Goal: Task Accomplishment & Management: Manage account settings

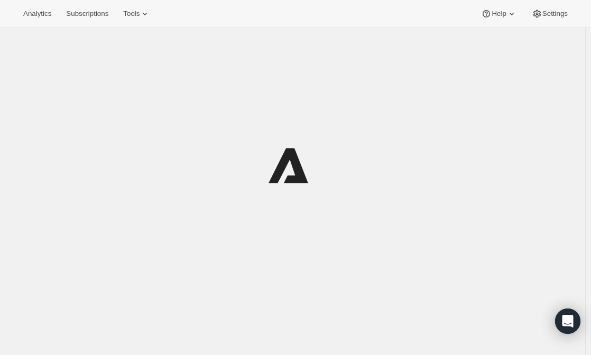
drag, startPoint x: 0, startPoint y: 0, endPoint x: 30, endPoint y: 274, distance: 275.9
click at [30, 274] on div at bounding box center [292, 205] width 585 height 355
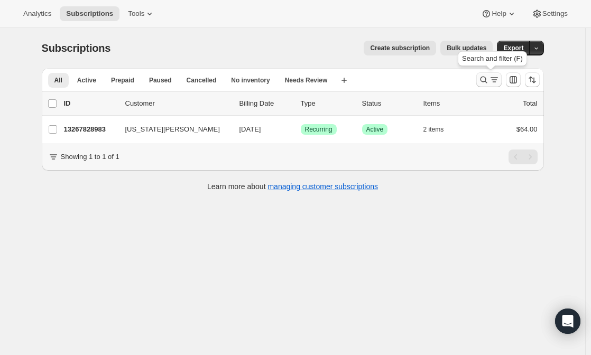
click at [481, 77] on icon "Search and filter results" at bounding box center [483, 80] width 11 height 11
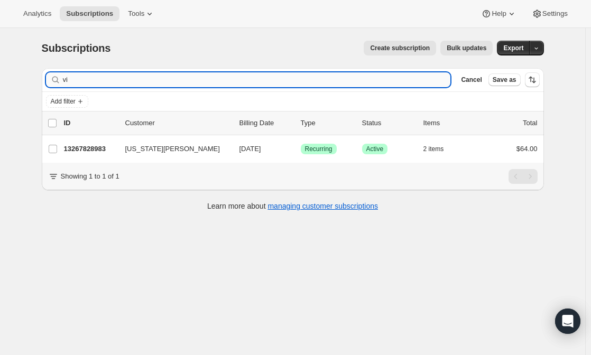
type input "v"
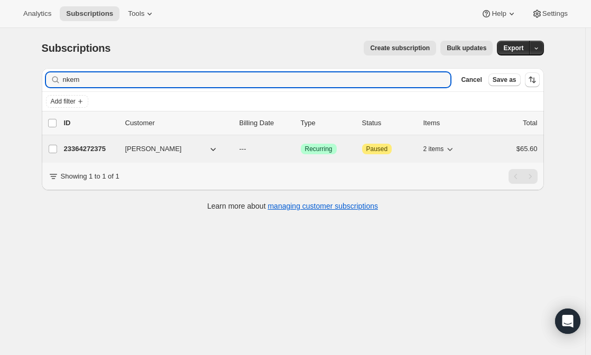
type input "nkem"
click at [142, 147] on span "[PERSON_NAME]" at bounding box center [153, 149] width 57 height 11
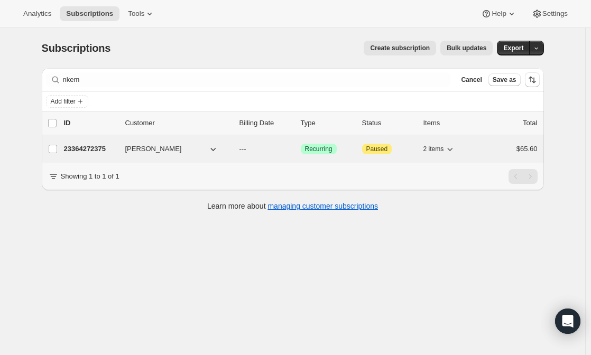
click at [142, 147] on span "[PERSON_NAME]" at bounding box center [153, 149] width 57 height 11
click at [151, 148] on span "[PERSON_NAME]" at bounding box center [153, 149] width 57 height 11
click at [175, 147] on span "[PERSON_NAME]" at bounding box center [153, 149] width 57 height 11
click at [94, 142] on div "23364272375 [PERSON_NAME] --- Success Recurring Attention Paused 2 items $65.60" at bounding box center [300, 149] width 473 height 15
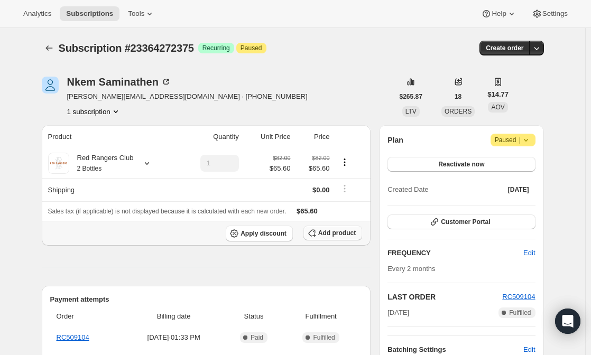
click at [329, 231] on span "Add product" at bounding box center [337, 233] width 38 height 8
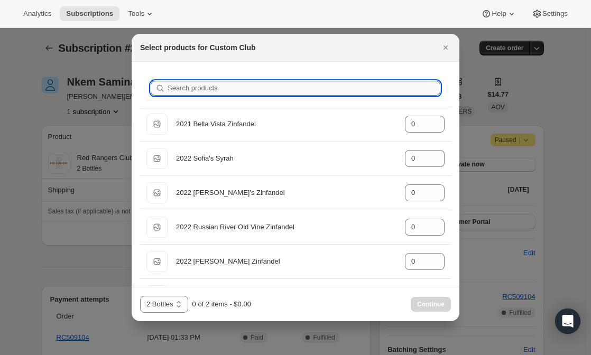
click at [240, 90] on input "Search products" at bounding box center [303, 88] width 273 height 15
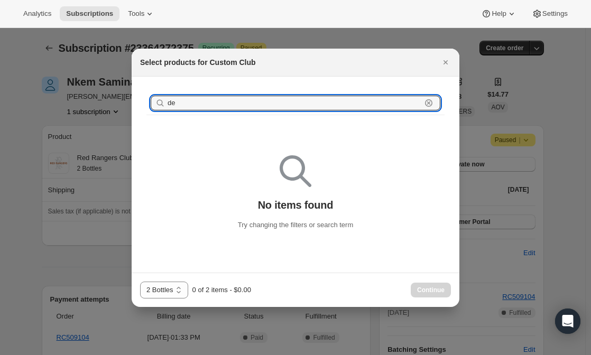
type input "d"
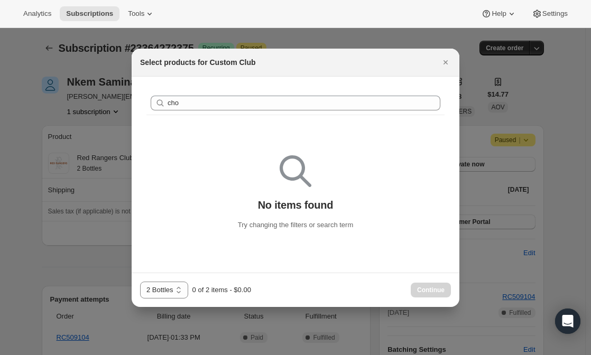
click at [226, 140] on div "No items found Try changing the filters or search term" at bounding box center [295, 193] width 311 height 143
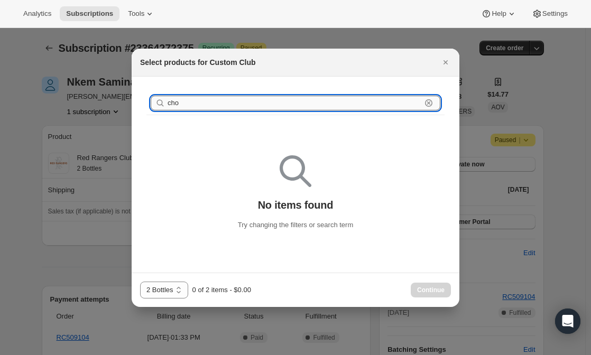
click at [184, 102] on input "cho" at bounding box center [294, 103] width 254 height 15
type input "c"
type input "d"
drag, startPoint x: 187, startPoint y: 103, endPoint x: 118, endPoint y: 91, distance: 69.6
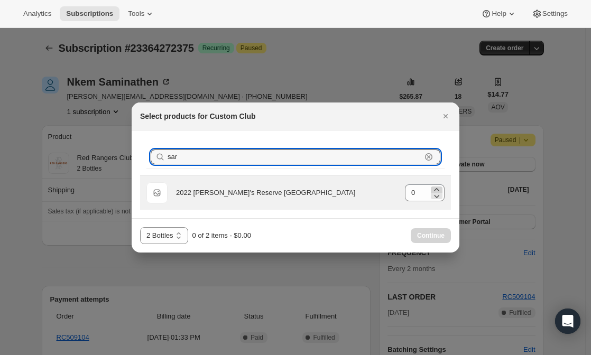
type input "sar"
click at [437, 188] on icon ":r4u:" at bounding box center [436, 189] width 11 height 11
type input "1"
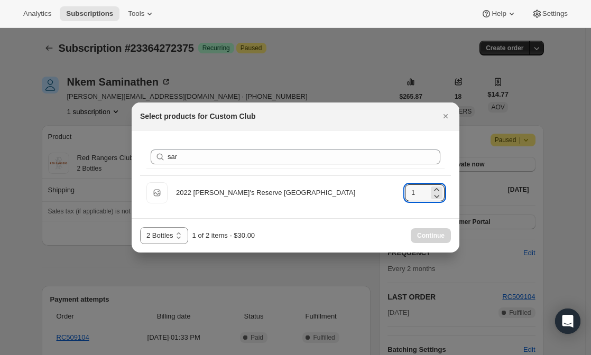
click at [230, 147] on div "Search products sar Clear" at bounding box center [295, 156] width 298 height 23
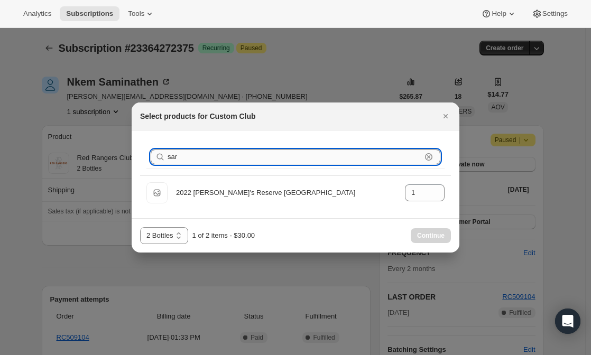
click at [203, 152] on input "sar" at bounding box center [294, 157] width 254 height 15
type input "sa"
type input "0"
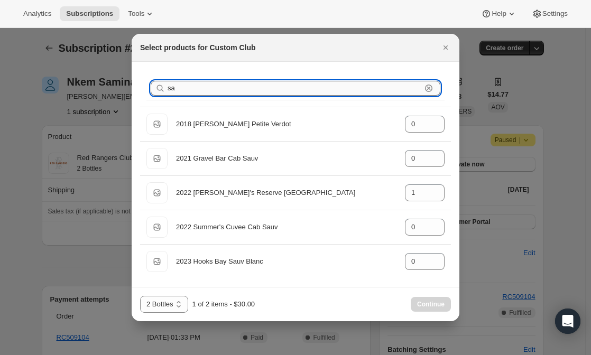
type input "s"
type input "0"
type input "r"
type input "0"
type input "1"
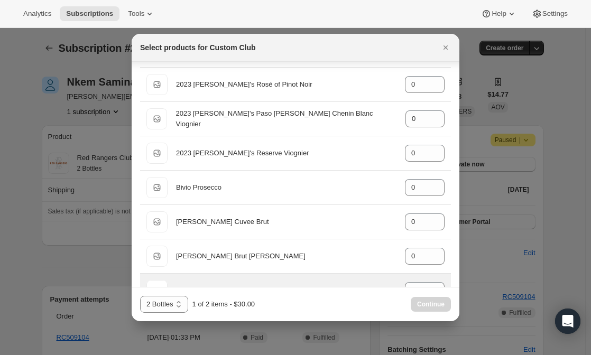
scroll to position [1271, 0]
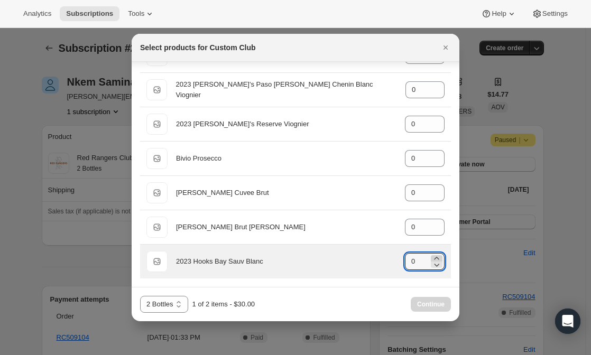
click at [432, 256] on icon ":r4u:" at bounding box center [436, 258] width 11 height 11
type input "1"
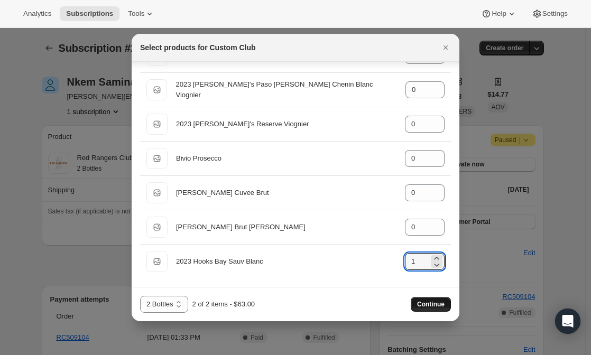
click at [431, 307] on span "Continue" at bounding box center [430, 304] width 27 height 8
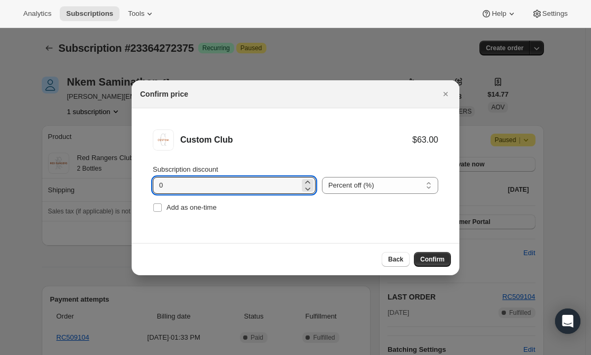
drag, startPoint x: 203, startPoint y: 183, endPoint x: 138, endPoint y: 172, distance: 66.5
click at [138, 172] on li "Custom Club $63.00 Subscription discount 0 Percent off (%) Amount off ($) Perce…" at bounding box center [296, 172] width 328 height 128
type input "20"
click at [441, 255] on button "Confirm" at bounding box center [432, 259] width 37 height 15
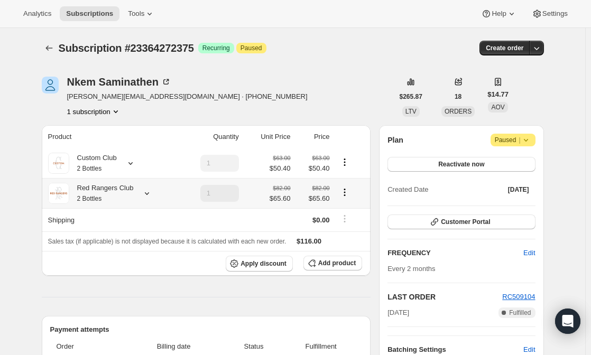
click at [343, 190] on icon "Product actions" at bounding box center [344, 192] width 11 height 11
click at [346, 229] on span "Remove" at bounding box center [346, 231] width 25 height 8
type input "0"
click at [470, 162] on span "Reactivate now" at bounding box center [461, 164] width 46 height 8
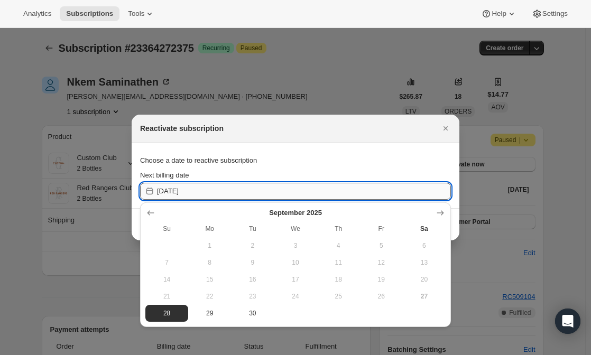
drag, startPoint x: 203, startPoint y: 192, endPoint x: 173, endPoint y: 187, distance: 30.0
click at [173, 187] on input "[DATE]" at bounding box center [304, 191] width 294 height 17
click at [441, 209] on icon "Show next month, October 2025" at bounding box center [440, 213] width 11 height 11
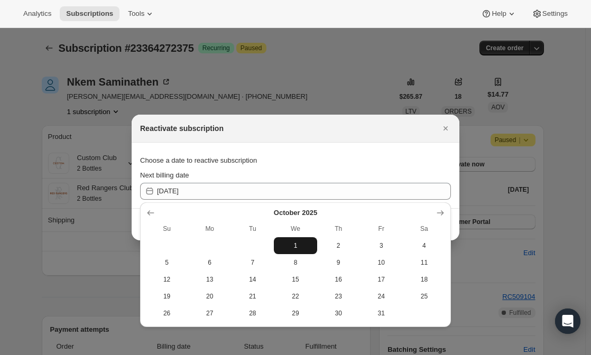
click at [291, 240] on button "1" at bounding box center [295, 245] width 43 height 17
type input "[DATE]"
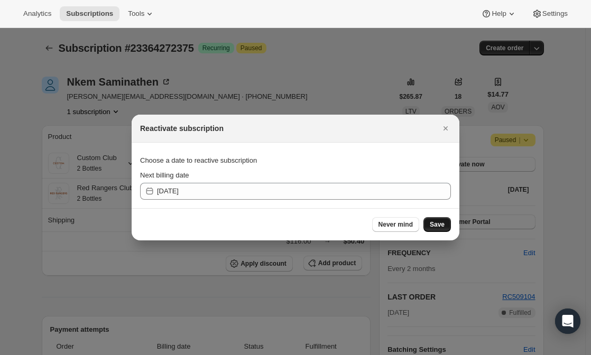
click at [440, 227] on span "Save" at bounding box center [437, 224] width 15 height 8
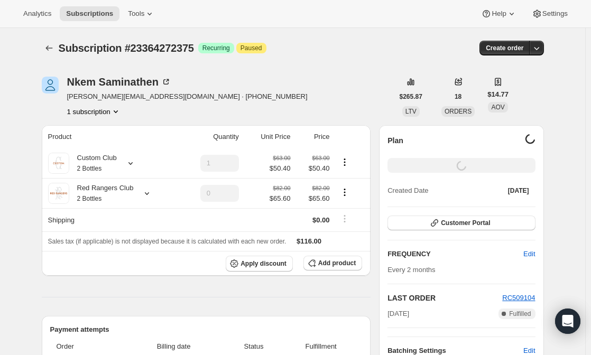
type input "1"
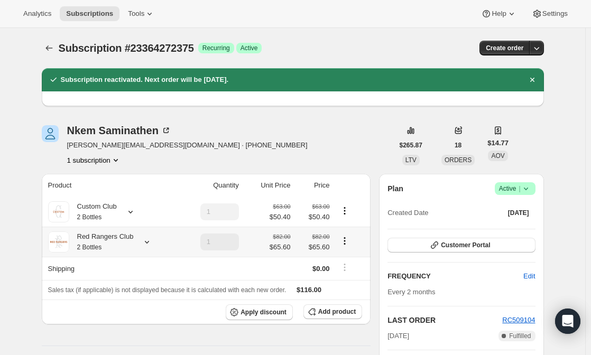
click at [344, 240] on icon "Product actions" at bounding box center [344, 241] width 11 height 11
click at [345, 275] on span "Remove" at bounding box center [346, 279] width 25 height 8
type input "0"
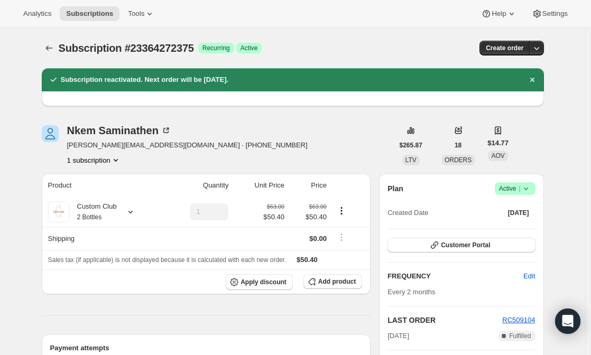
click at [387, 256] on div "Plan Success Active | Created Date [DATE] Customer Portal FREQUENCY Edit Every …" at bounding box center [461, 342] width 164 height 337
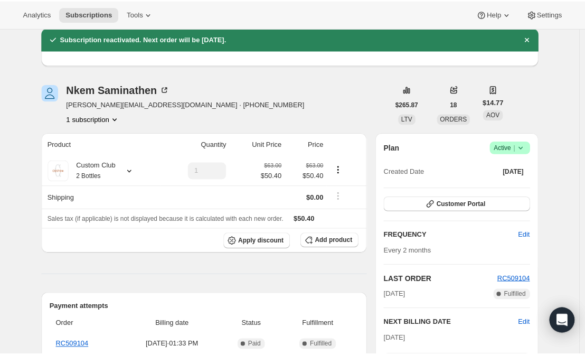
scroll to position [0, 0]
